Goal: Information Seeking & Learning: Learn about a topic

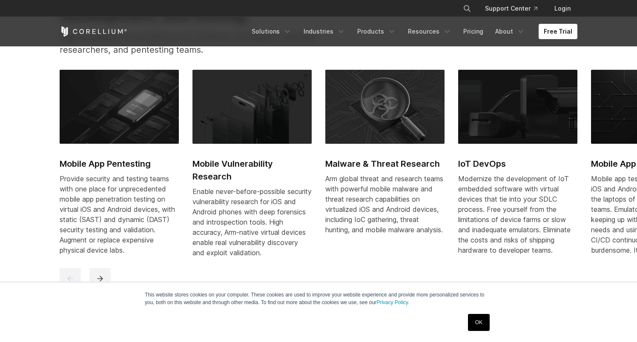
scroll to position [417, 0]
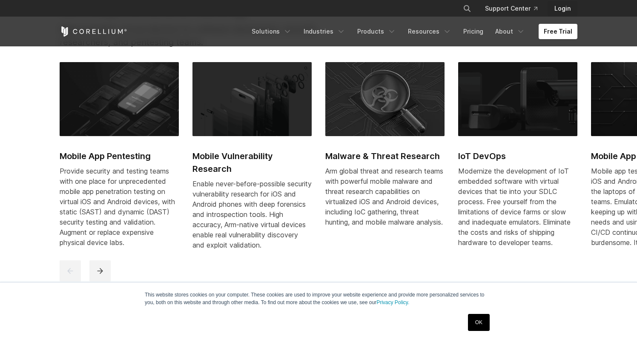
click at [564, 10] on link "Login" at bounding box center [562, 8] width 30 height 15
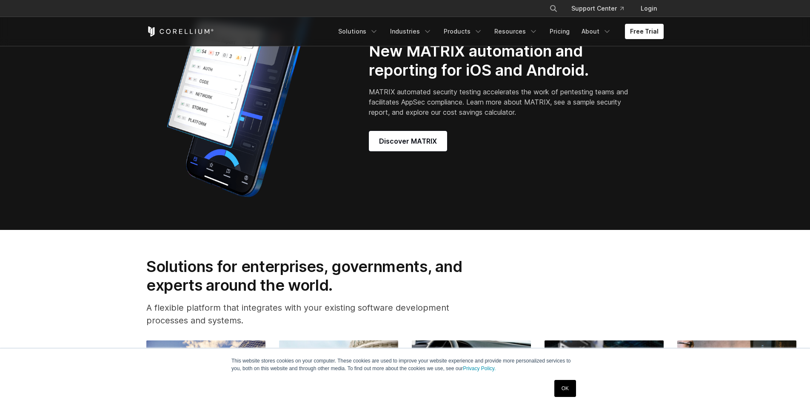
scroll to position [765, 0]
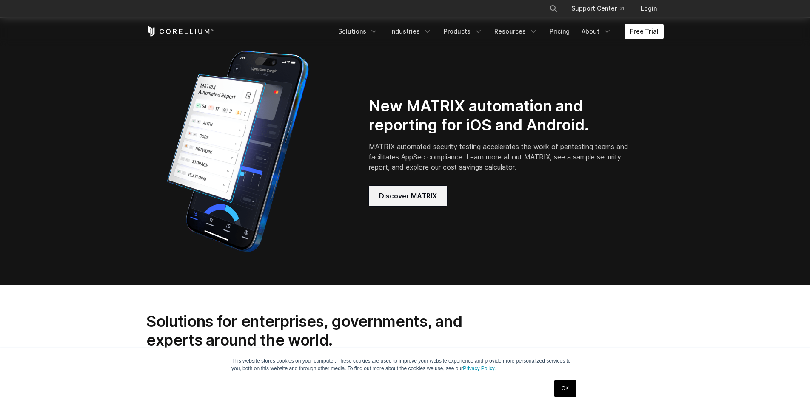
click at [394, 201] on span "Discover MATRIX" at bounding box center [408, 196] width 58 height 10
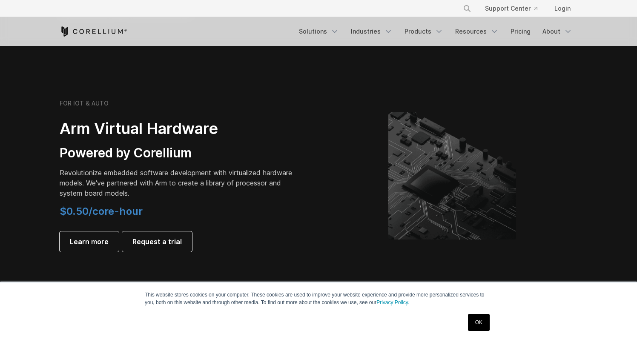
scroll to position [1085, 0]
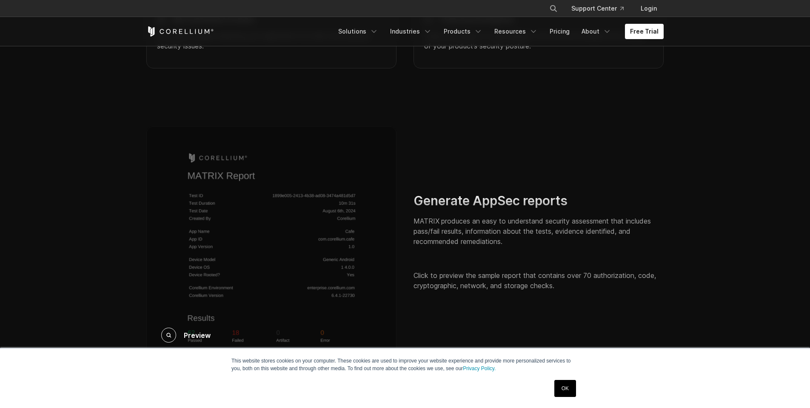
scroll to position [1387, 0]
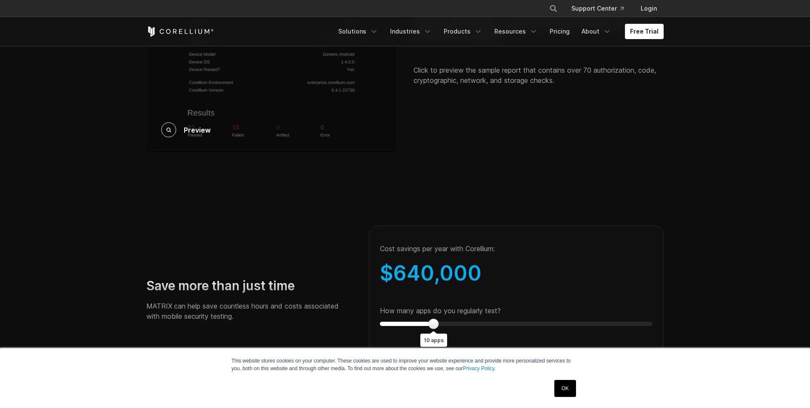
click at [222, 137] on div "Preview" at bounding box center [271, 130] width 220 height 15
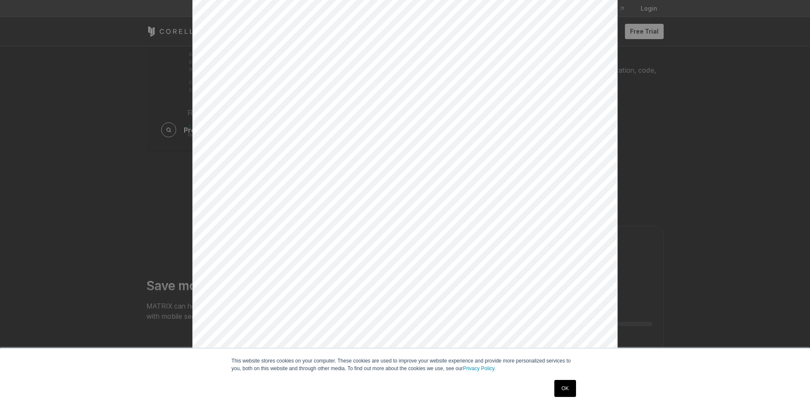
scroll to position [145, 0]
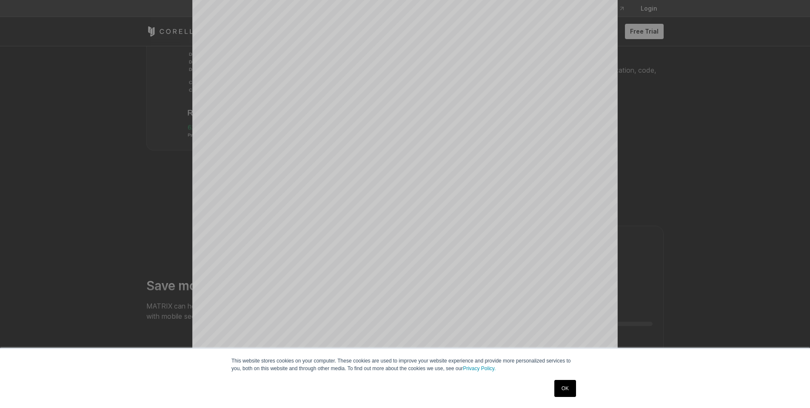
click at [656, 223] on div "× Loading..." at bounding box center [405, 59] width 810 height 408
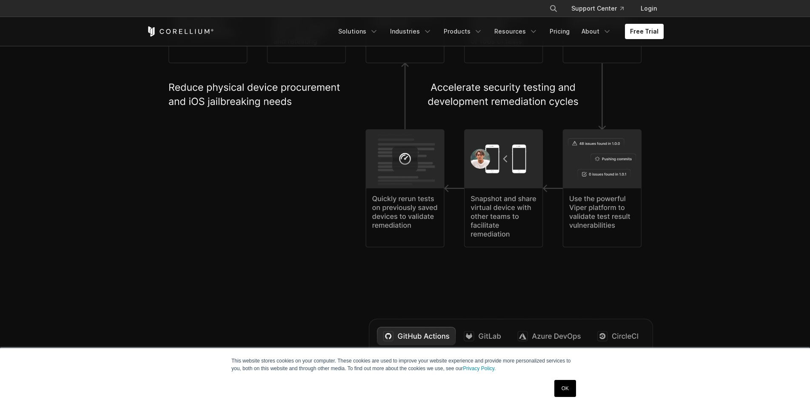
scroll to position [1885, 0]
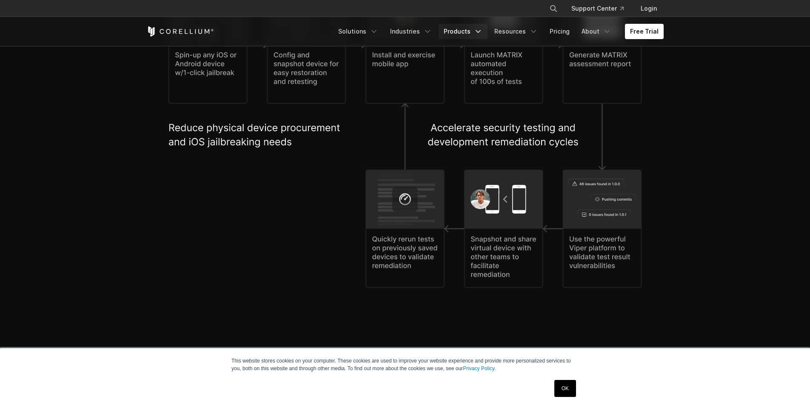
click at [470, 34] on link "Products" at bounding box center [463, 31] width 49 height 15
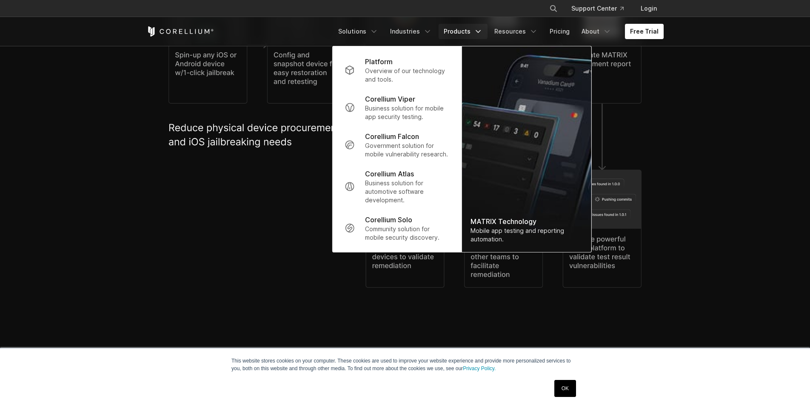
click at [243, 154] on img at bounding box center [404, 137] width 473 height 303
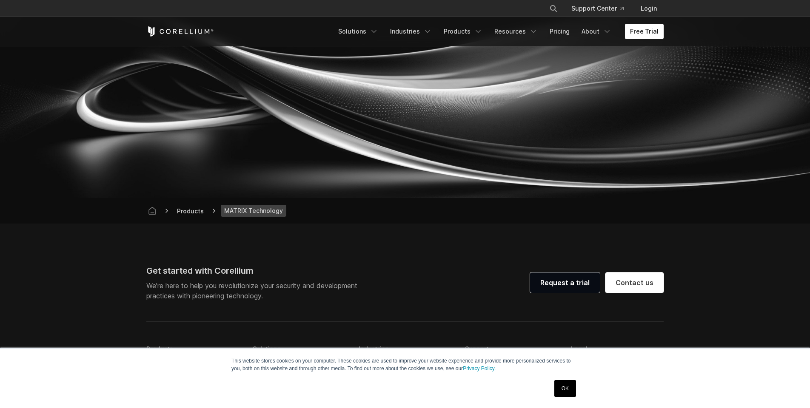
scroll to position [3044, 0]
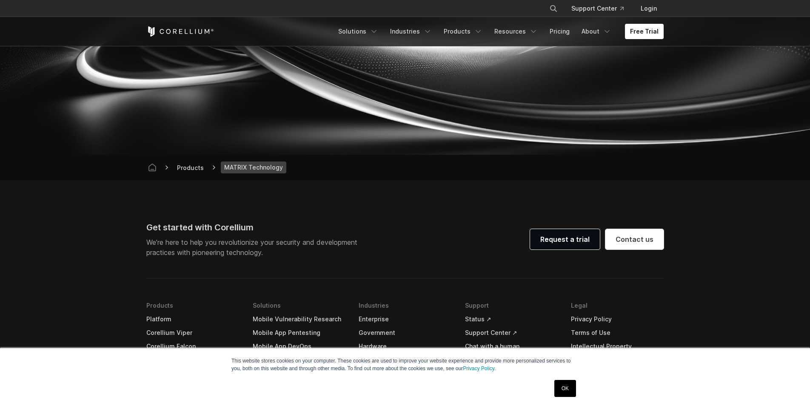
click at [713, 63] on section at bounding box center [405, 53] width 810 height 204
